Goal: Use online tool/utility: Utilize a website feature to perform a specific function

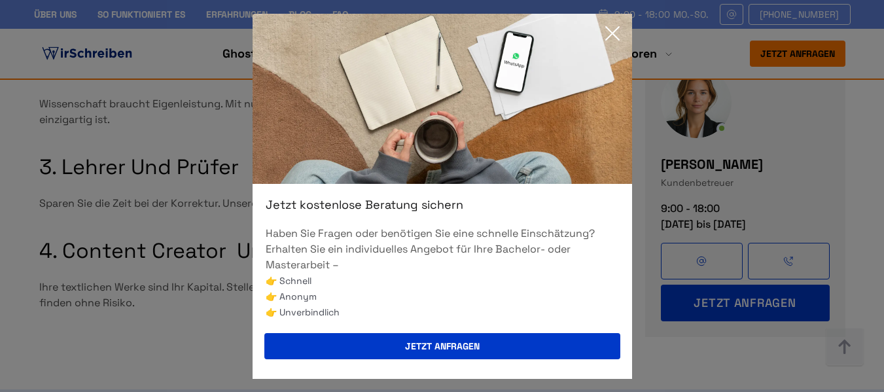
scroll to position [1505, 0]
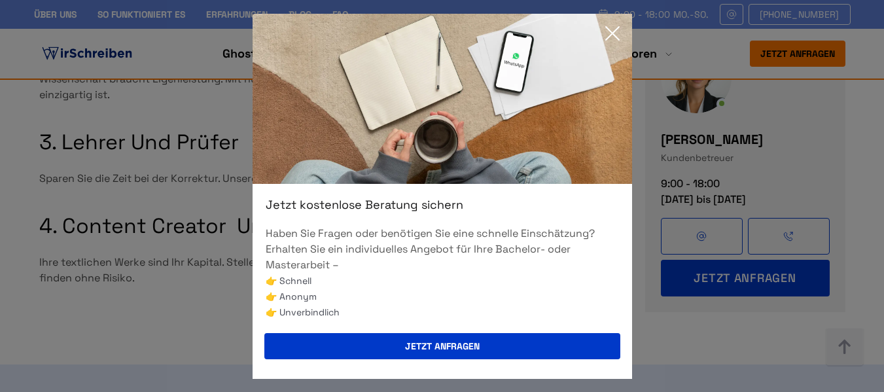
click at [613, 43] on icon at bounding box center [612, 33] width 26 height 26
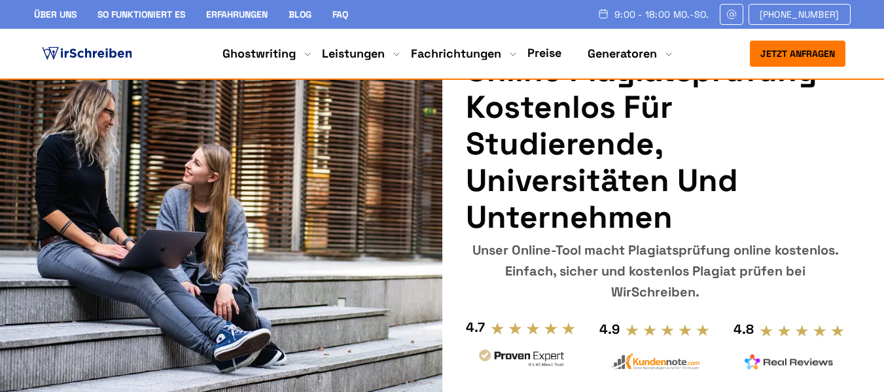
scroll to position [0, 0]
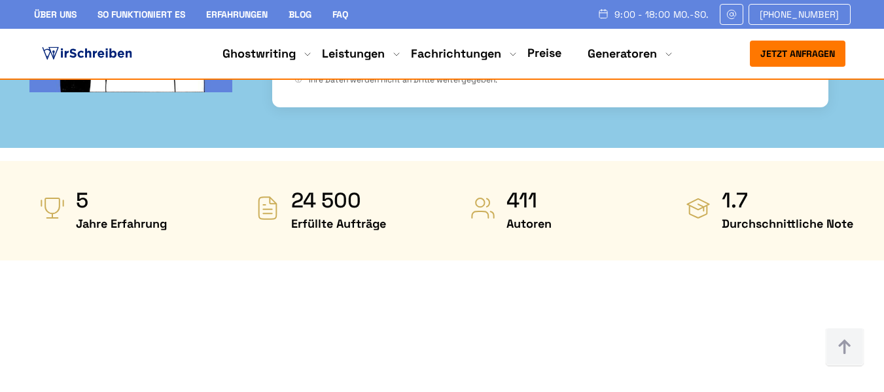
scroll to position [589, 0]
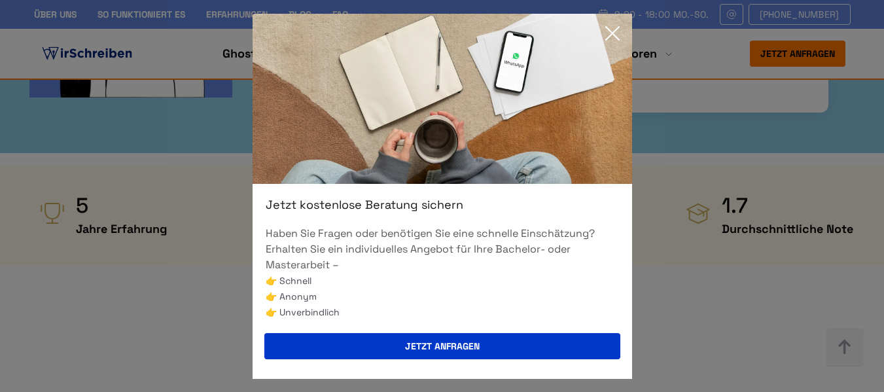
click at [614, 35] on icon at bounding box center [612, 33] width 13 height 13
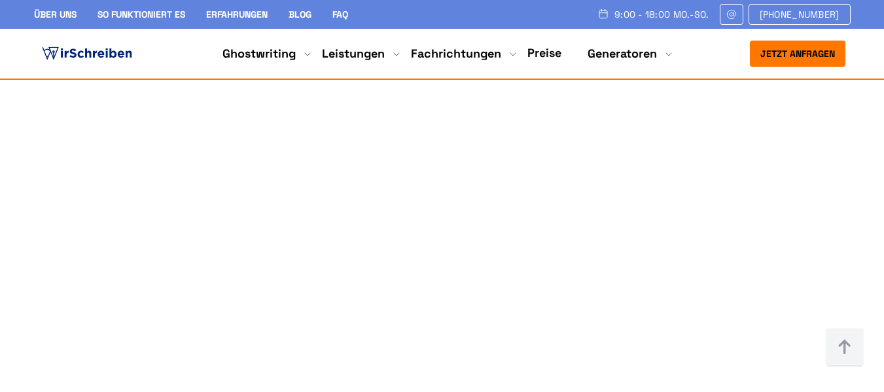
scroll to position [916, 0]
